Goal: Navigation & Orientation: Find specific page/section

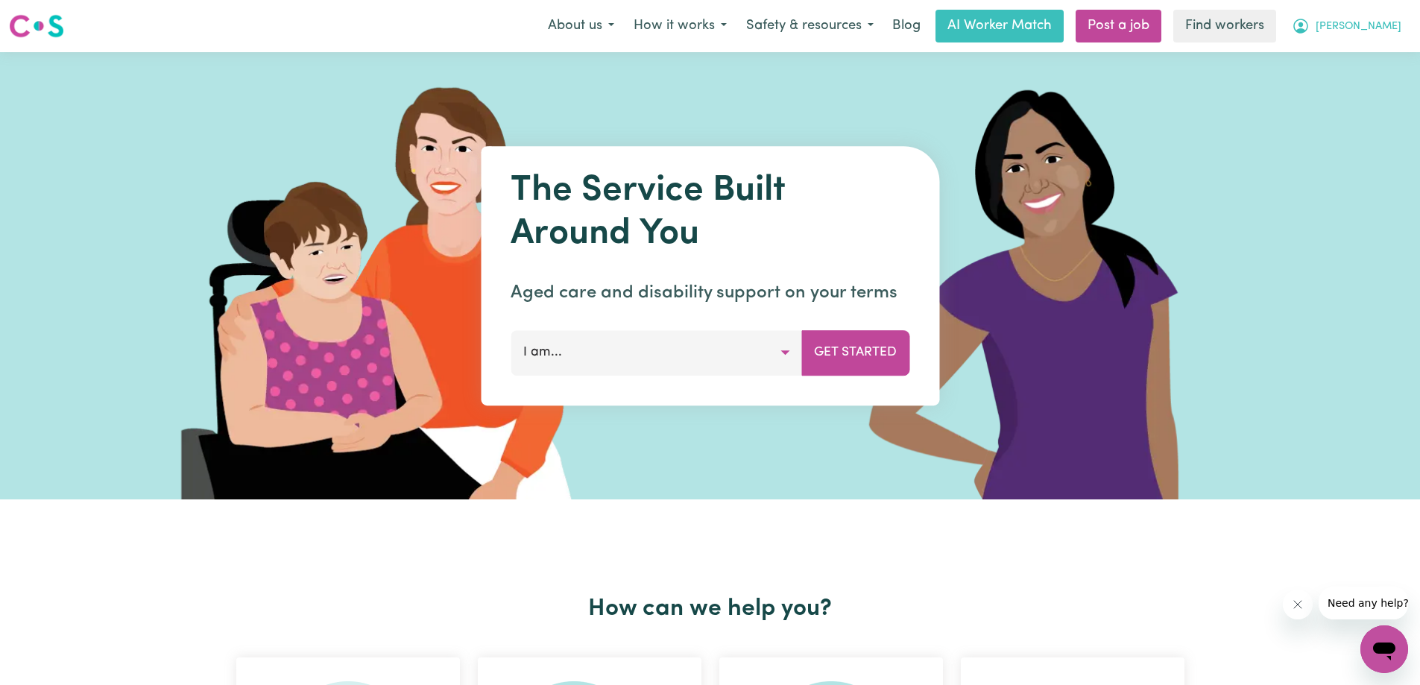
click at [1394, 31] on span "[PERSON_NAME]" at bounding box center [1358, 27] width 86 height 16
click at [1359, 63] on link "My Dashboard" at bounding box center [1351, 58] width 118 height 28
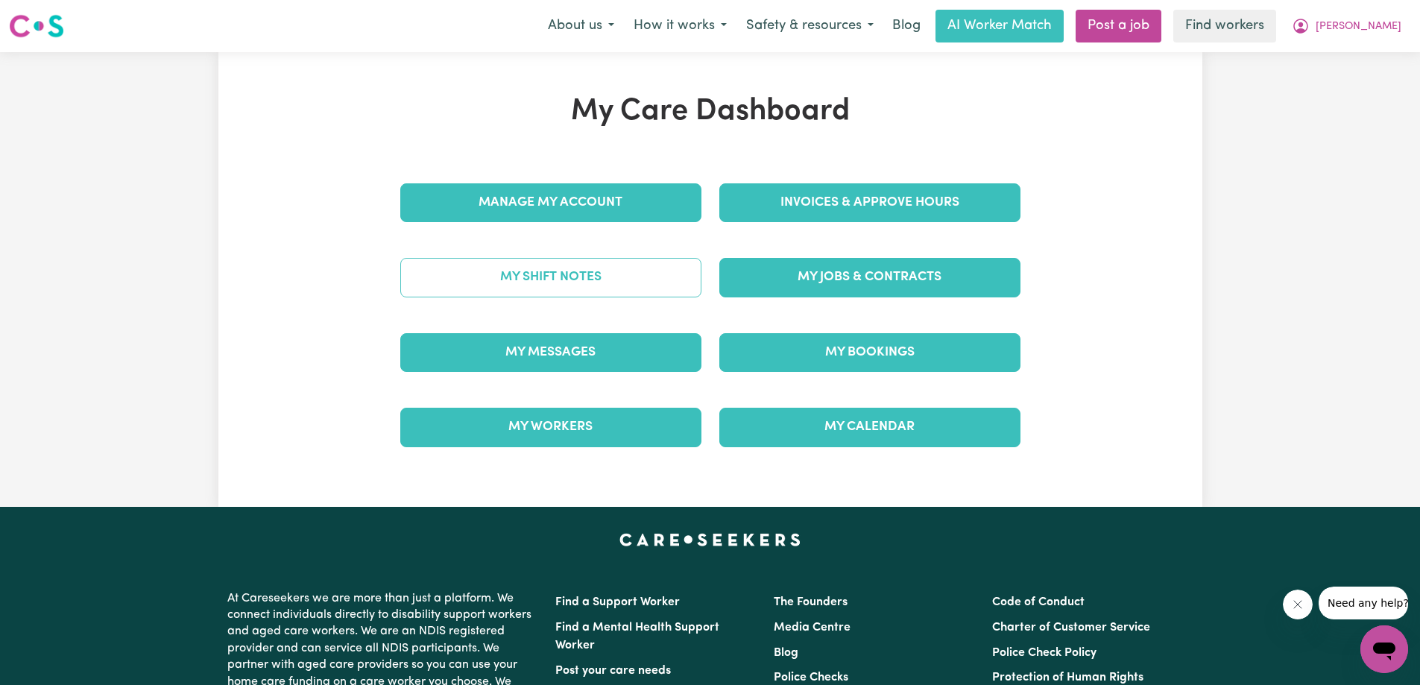
click at [585, 263] on link "My Shift Notes" at bounding box center [550, 277] width 301 height 39
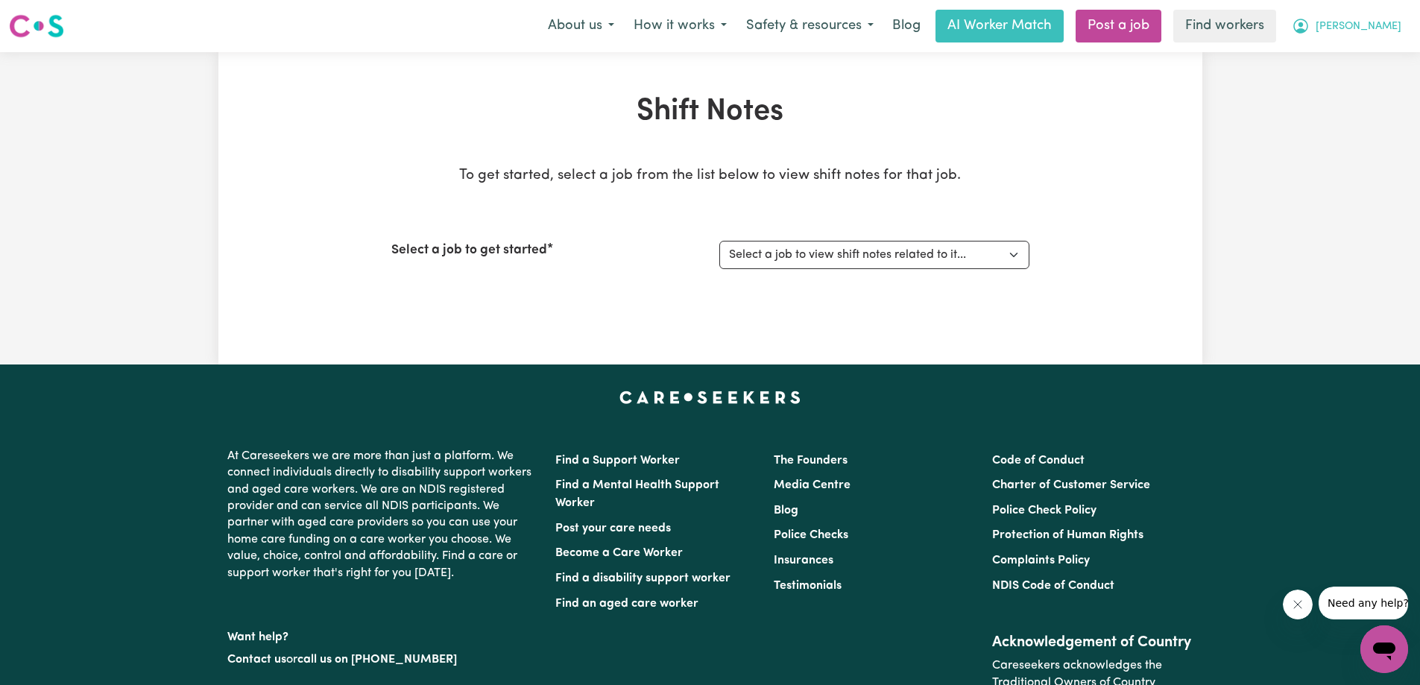
click at [1371, 22] on button "[PERSON_NAME]" at bounding box center [1346, 25] width 129 height 31
click at [1321, 54] on link "My Dashboard" at bounding box center [1351, 58] width 118 height 28
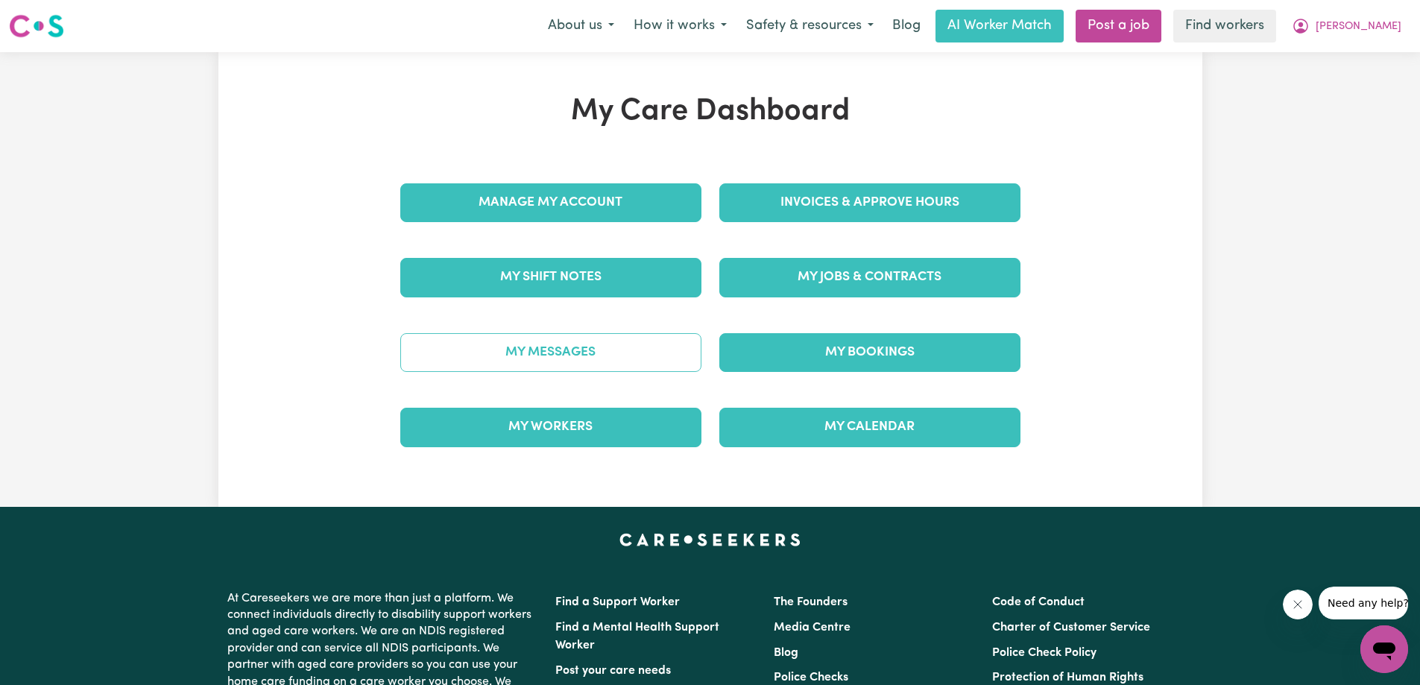
click at [516, 344] on link "My Messages" at bounding box center [550, 352] width 301 height 39
